Goal: Find specific page/section: Find specific page/section

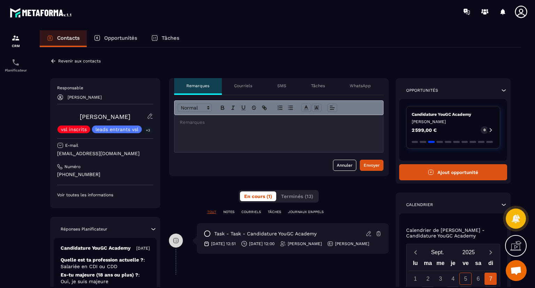
scroll to position [148, 0]
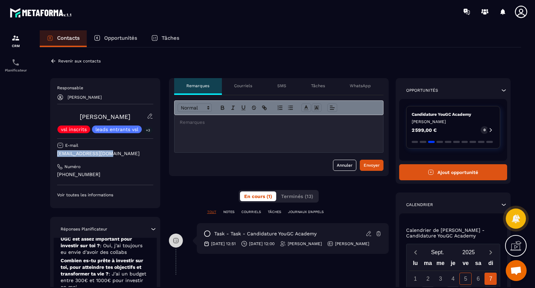
drag, startPoint x: 112, startPoint y: 153, endPoint x: 57, endPoint y: 153, distance: 55.0
click at [57, 153] on p "[EMAIL_ADDRESS][DOMAIN_NAME]" at bounding box center [105, 153] width 96 height 7
copy p "[EMAIL_ADDRESS][DOMAIN_NAME]"
click at [0, 185] on div at bounding box center [15, 165] width 31 height 284
click at [164, 184] on div "Responsable [PERSON_NAME] vsl inscrits leads entrants vsl +3 E-mail [EMAIL_ADDR…" at bounding box center [280, 240] width 460 height 325
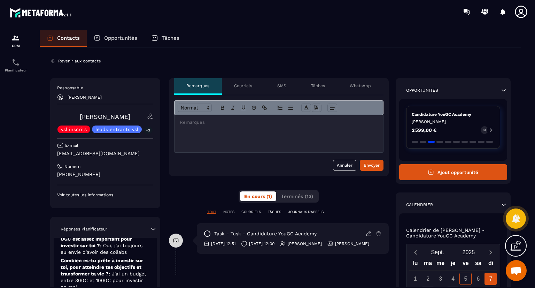
click at [53, 62] on icon at bounding box center [53, 61] width 6 height 6
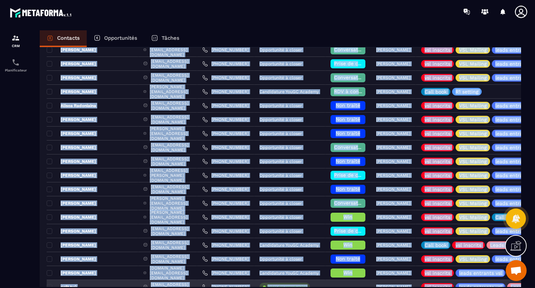
scroll to position [183, 0]
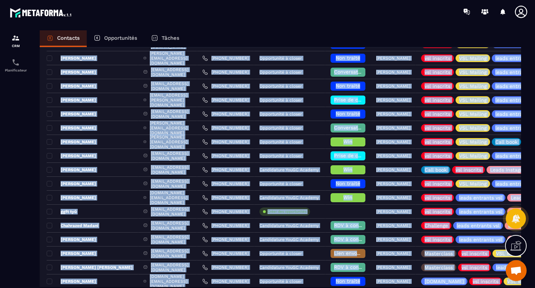
drag, startPoint x: 111, startPoint y: 146, endPoint x: 138, endPoint y: 289, distance: 145.6
click at [138, 287] on html "CRM Planificateur Contacts Opportunités Tâches Ajout de contact 35 Contacts Plu…" at bounding box center [267, 144] width 535 height 288
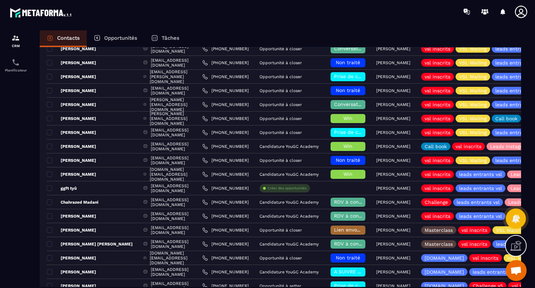
click at [6, 234] on div at bounding box center [15, 165] width 31 height 284
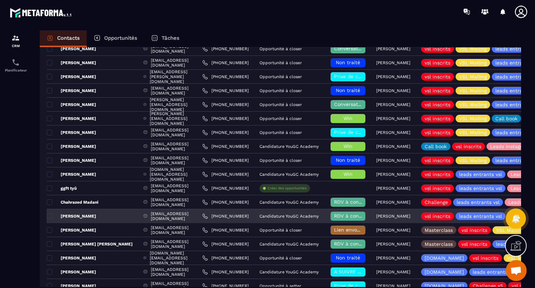
click at [75, 216] on p "[PERSON_NAME]" at bounding box center [71, 216] width 49 height 6
